Goal: Entertainment & Leisure: Consume media (video, audio)

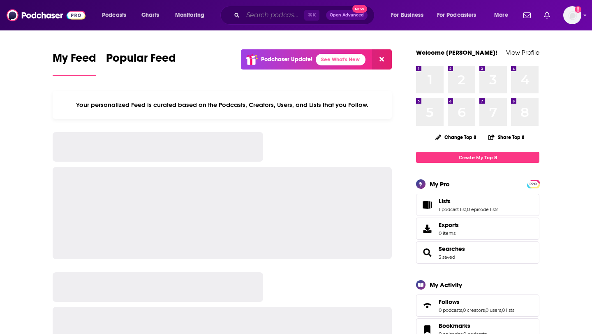
click at [251, 18] on input "Search podcasts, credits, & more..." at bounding box center [273, 15] width 61 height 13
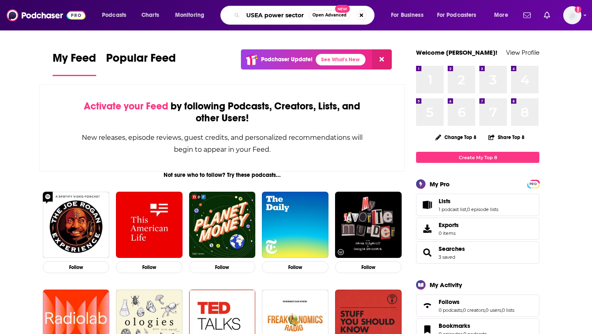
type input "USEA power sector"
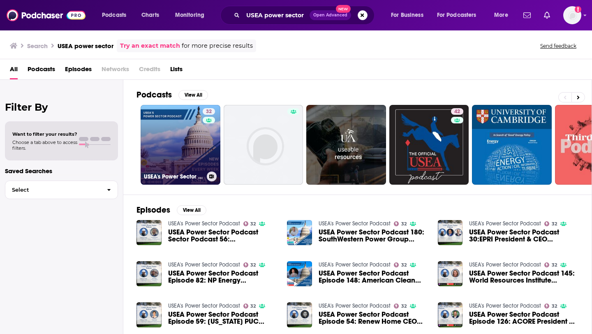
click at [169, 135] on link "32 USEA's Power Sector Podcast" at bounding box center [181, 145] width 80 height 80
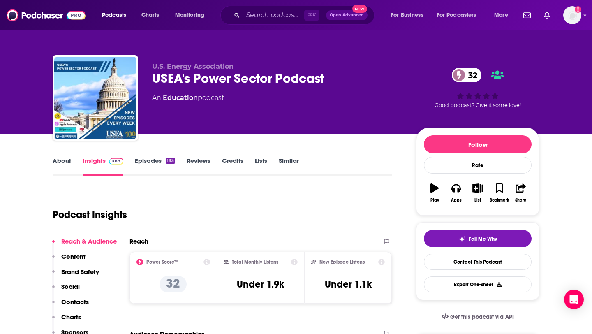
click at [64, 161] on link "About" at bounding box center [62, 166] width 19 height 19
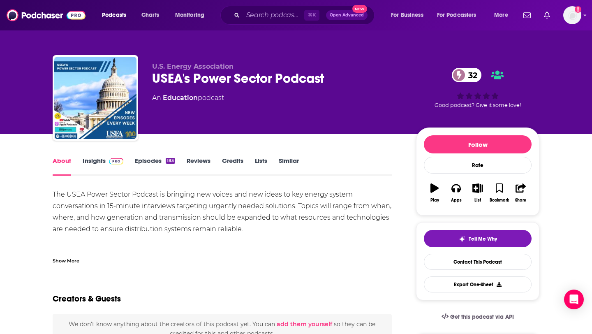
click at [92, 162] on link "Insights" at bounding box center [103, 166] width 41 height 19
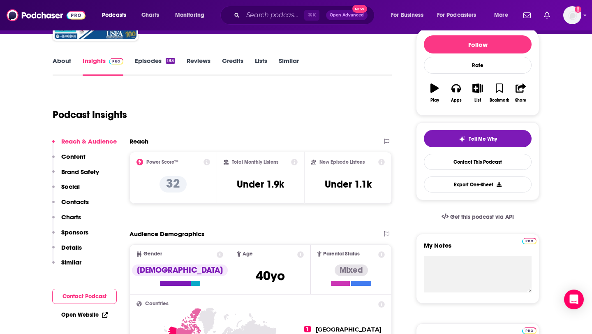
scroll to position [17, 0]
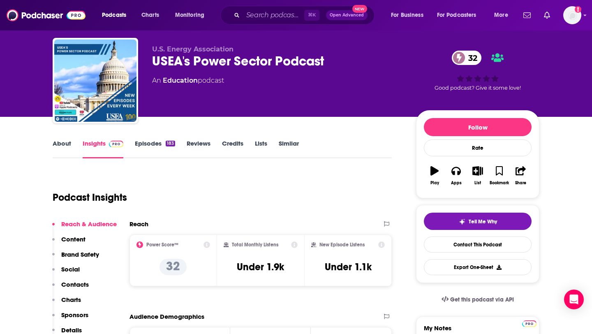
click at [156, 146] on link "Episodes 183" at bounding box center [155, 148] width 40 height 19
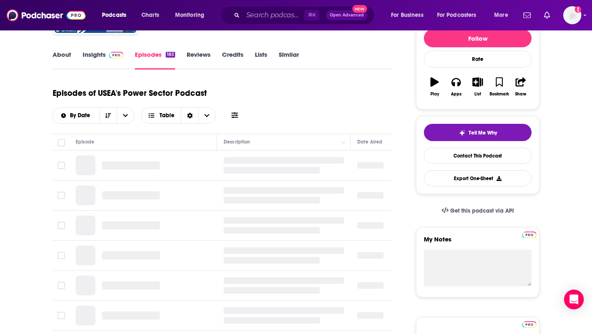
scroll to position [120, 0]
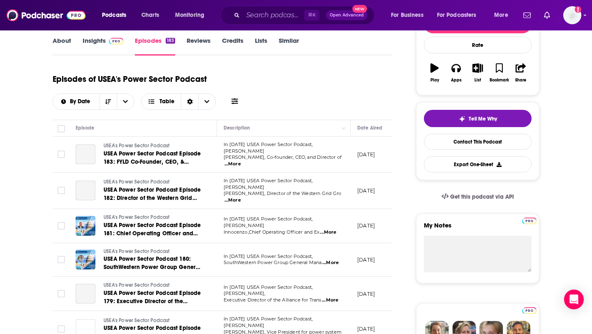
click at [241, 161] on span "...More" at bounding box center [233, 164] width 16 height 7
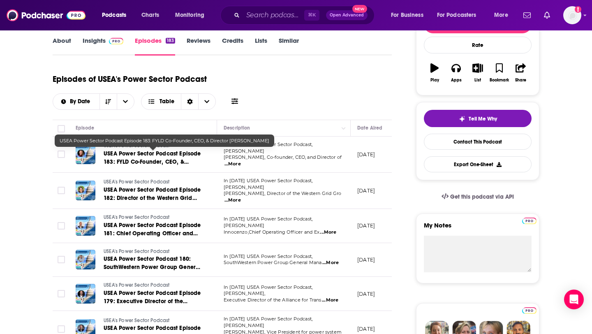
click at [181, 158] on span "USEA Power Sector Podcast Episode 183: FYLD Co-Founder, CEO, & Director [PERSON…" at bounding box center [152, 161] width 97 height 23
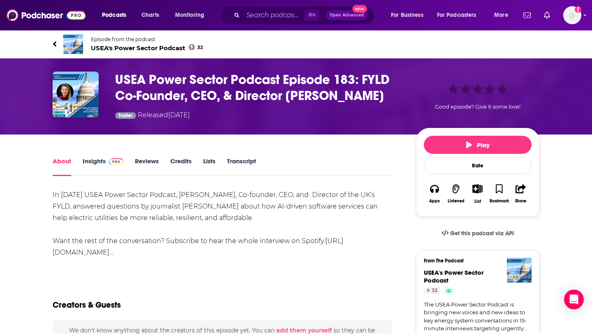
click at [164, 253] on link "[URL][DOMAIN_NAME]…" at bounding box center [198, 246] width 291 height 19
click at [482, 144] on span "Play" at bounding box center [477, 145] width 23 height 8
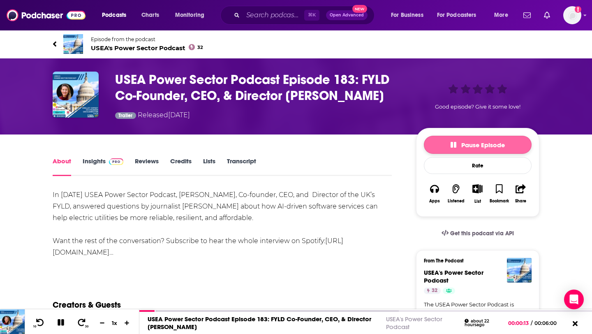
click at [468, 145] on span "Pause Episode" at bounding box center [478, 145] width 54 height 8
